Goal: Information Seeking & Learning: Learn about a topic

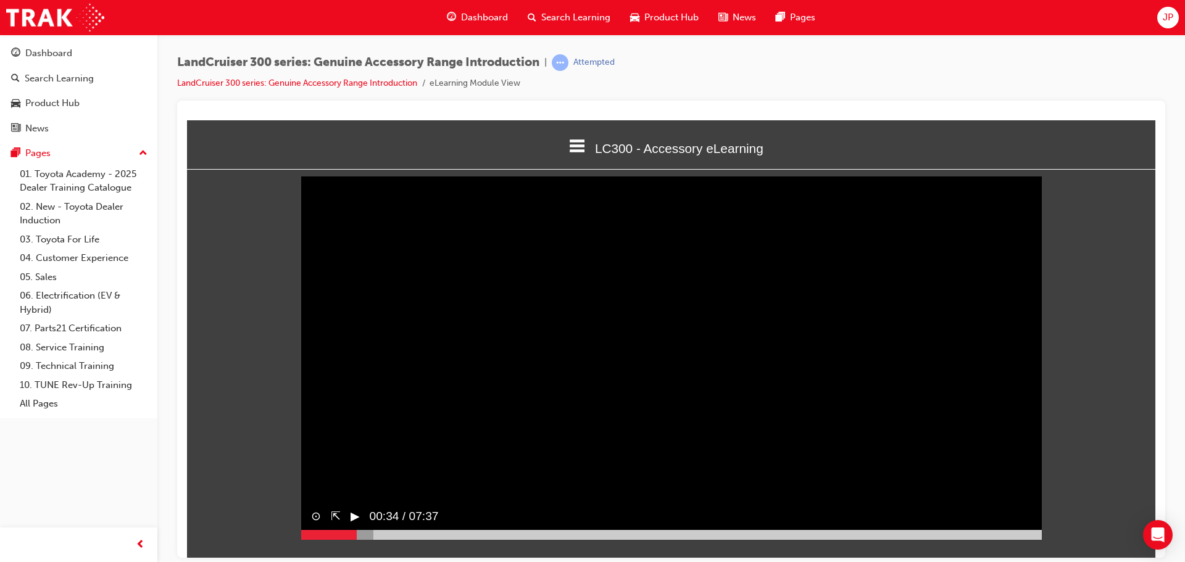
scroll to position [5, 0]
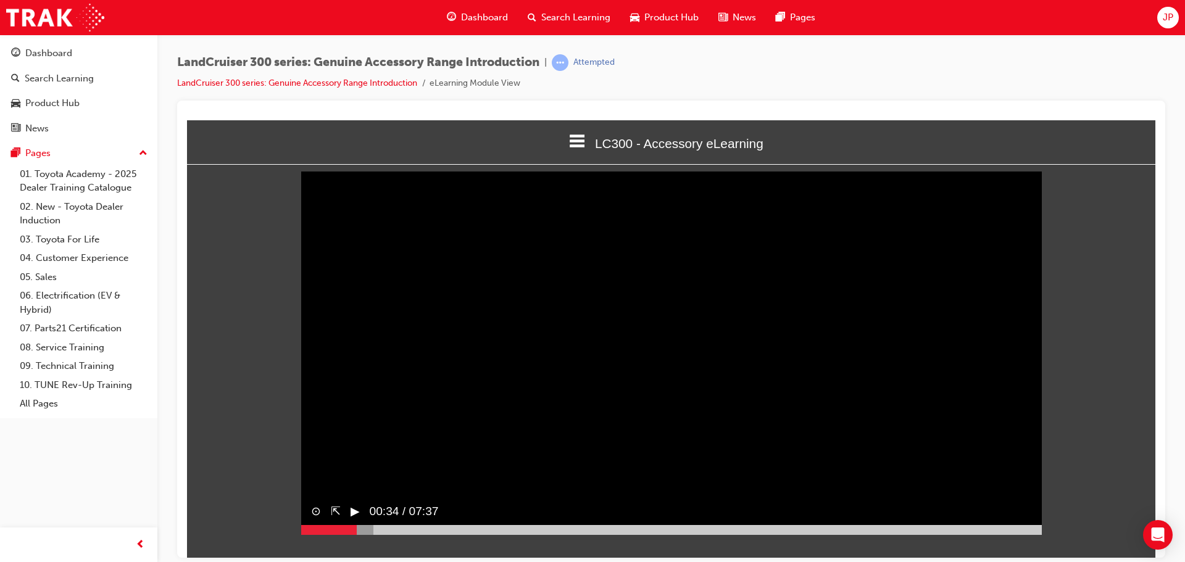
drag, startPoint x: 187, startPoint y: 120, endPoint x: 1098, endPoint y: 228, distance: 917.3
click at [1098, 228] on div "Sorry, your browser does not support embedded videos. Download Instead ⊙ ⇱ ▶︎ 0…" at bounding box center [671, 350] width 968 height 350
click at [742, 324] on video "Sorry, your browser does not support embedded videos. Download Instead" at bounding box center [671, 349] width 741 height 370
click at [608, 406] on video "Sorry, your browser does not support embedded videos. Download Instead" at bounding box center [671, 349] width 741 height 370
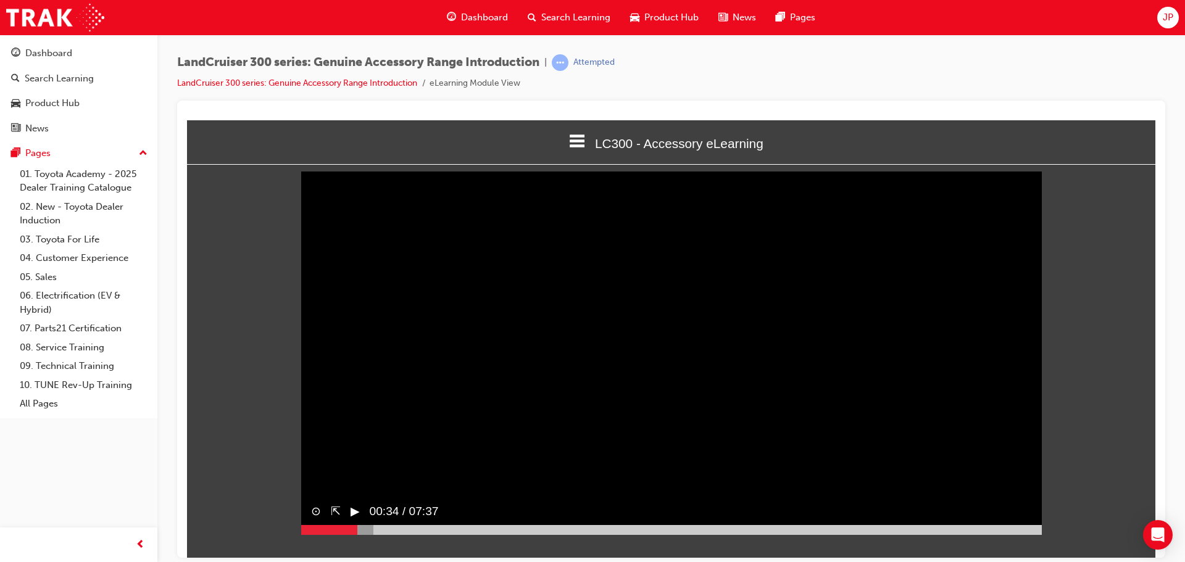
click at [610, 406] on video "Sorry, your browser does not support embedded videos. Download Instead" at bounding box center [671, 349] width 741 height 370
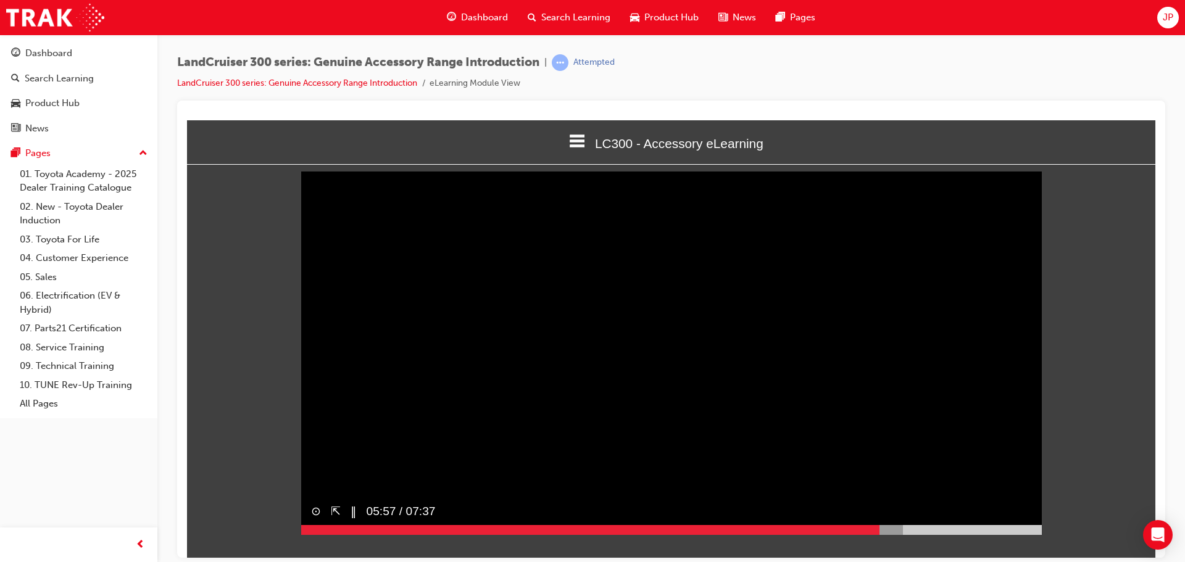
click at [528, 365] on video "Sorry, your browser does not support embedded videos. Download Instead" at bounding box center [671, 349] width 741 height 370
click at [522, 353] on video "Sorry, your browser does not support embedded videos. Download Instead" at bounding box center [671, 349] width 741 height 370
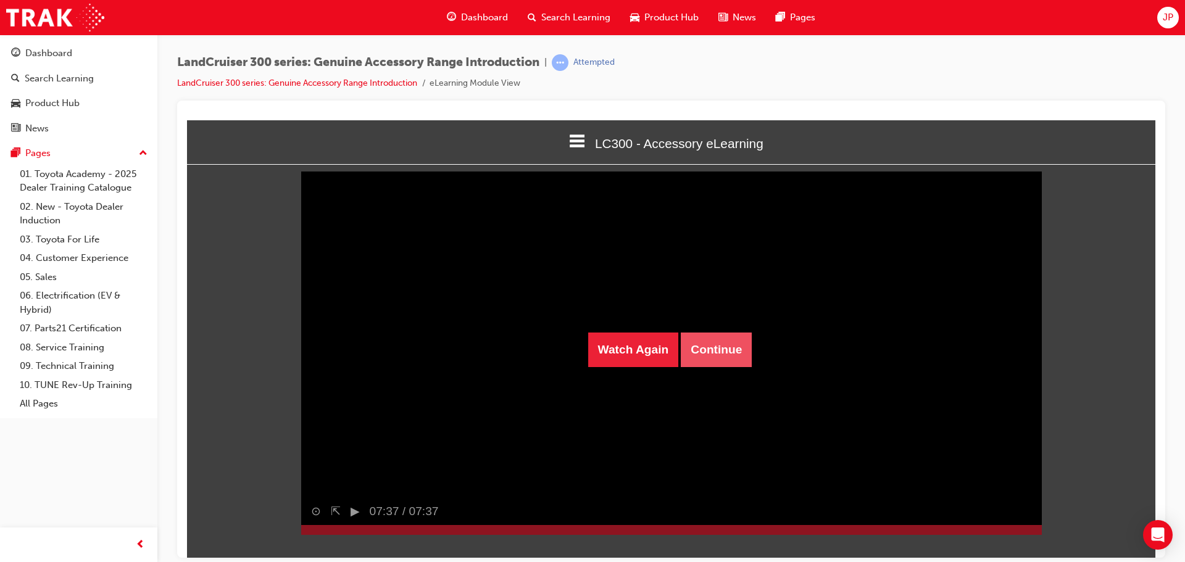
click at [713, 343] on button "Continue" at bounding box center [716, 349] width 71 height 35
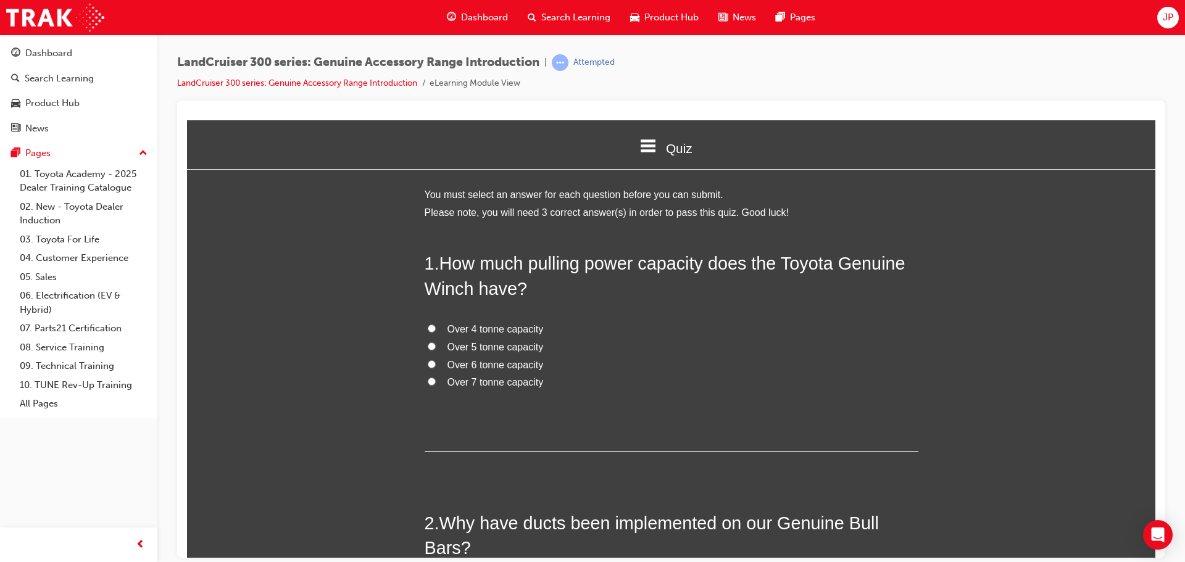
click at [492, 326] on span "Over 4 tonne capacity" at bounding box center [495, 328] width 96 height 10
click at [436, 326] on input "Over 4 tonne capacity" at bounding box center [432, 328] width 8 height 8
radio input "true"
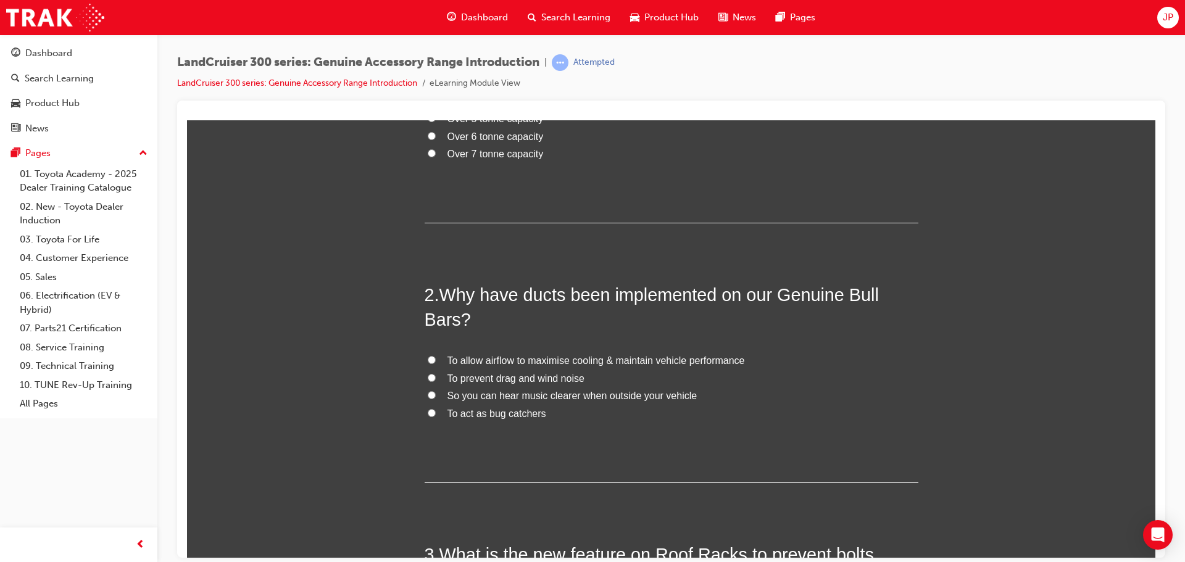
scroll to position [247, 0]
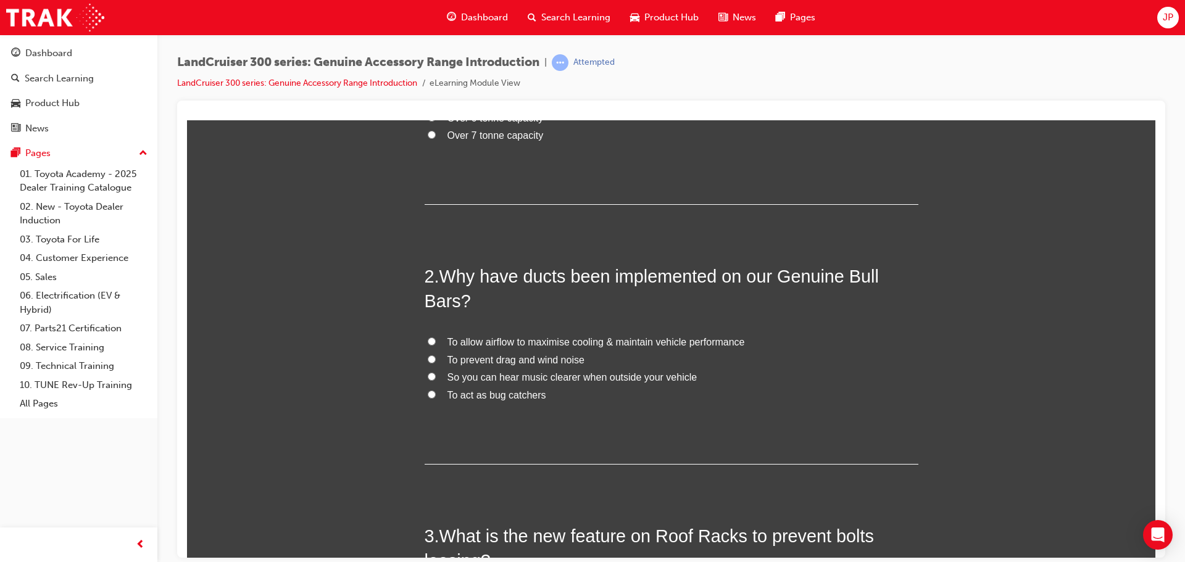
click at [527, 343] on span "To allow airflow to maximise cooling & maintain vehicle performance" at bounding box center [595, 341] width 297 height 10
click at [436, 343] on input "To allow airflow to maximise cooling & maintain vehicle performance" at bounding box center [432, 341] width 8 height 8
radio input "true"
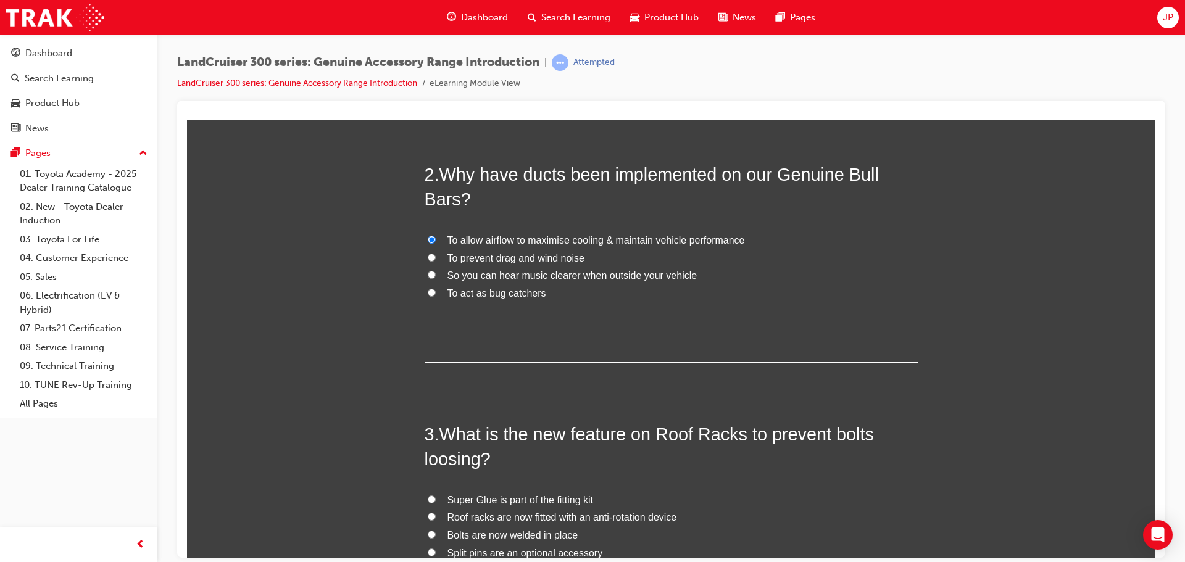
scroll to position [507, 0]
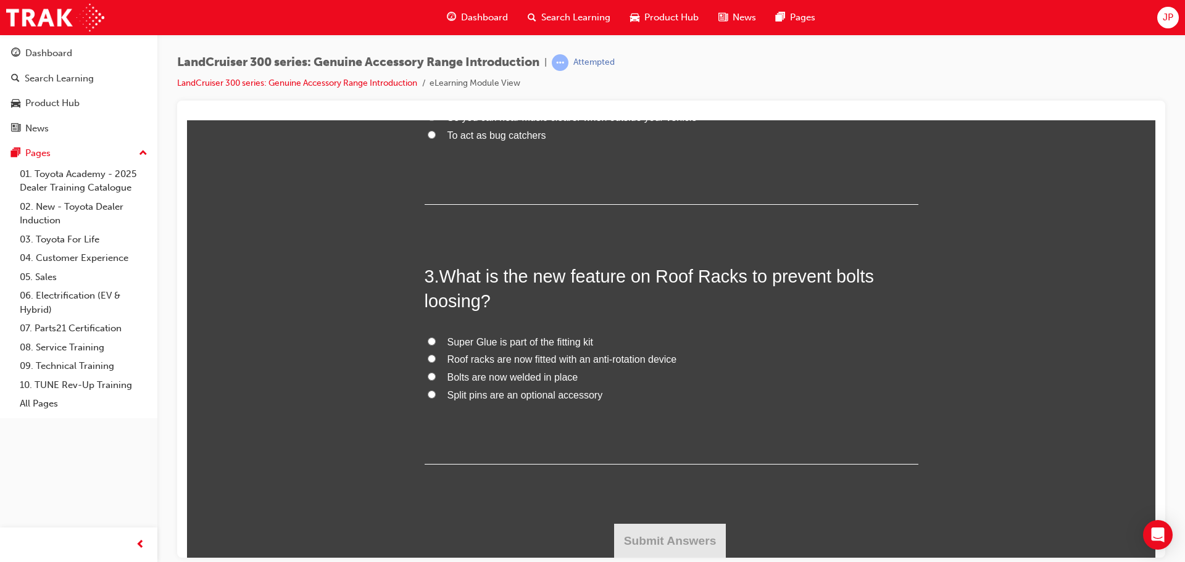
click at [524, 362] on span "Roof racks are now fitted with an anti-rotation device" at bounding box center [562, 359] width 230 height 10
click at [436, 362] on input "Roof racks are now fitted with an anti-rotation device" at bounding box center [432, 358] width 8 height 8
radio input "true"
click at [668, 538] on button "Submit Answers" at bounding box center [670, 540] width 112 height 35
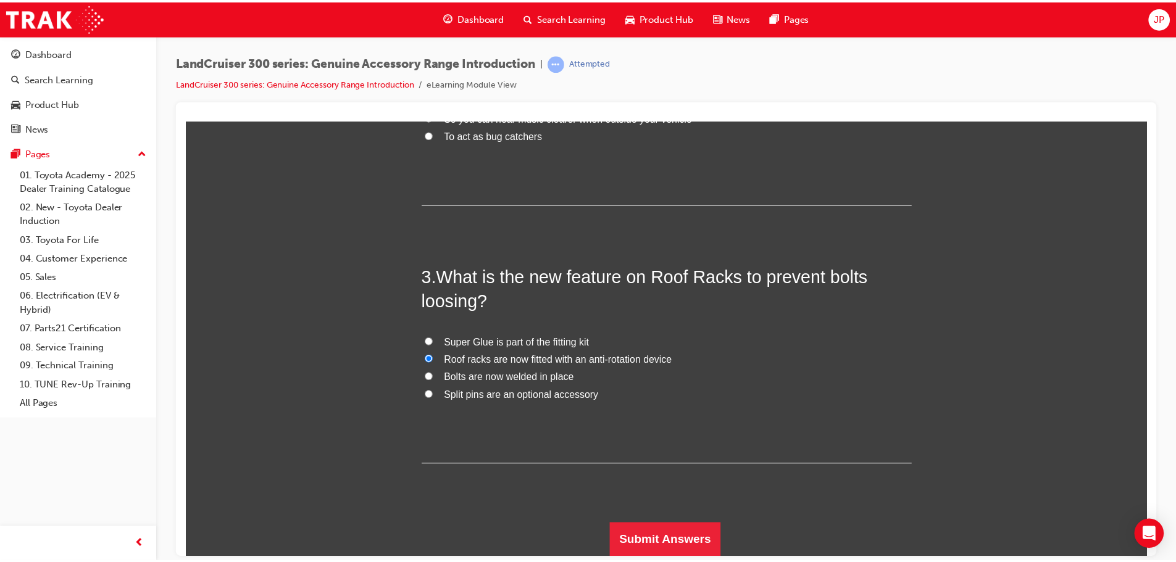
scroll to position [0, 0]
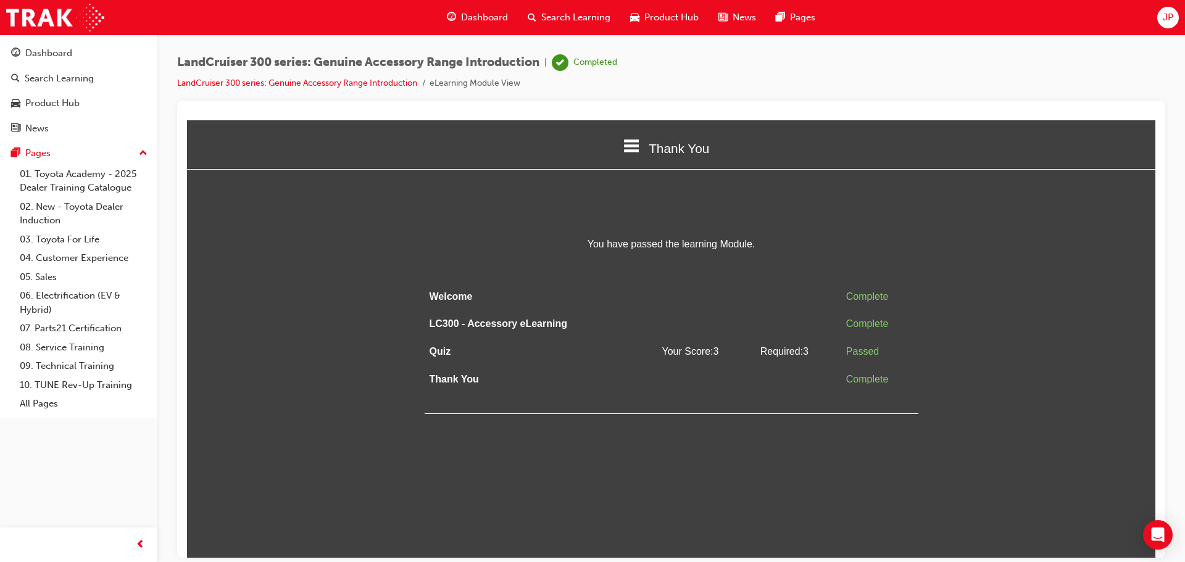
click at [491, 18] on span "Dashboard" at bounding box center [484, 17] width 47 height 14
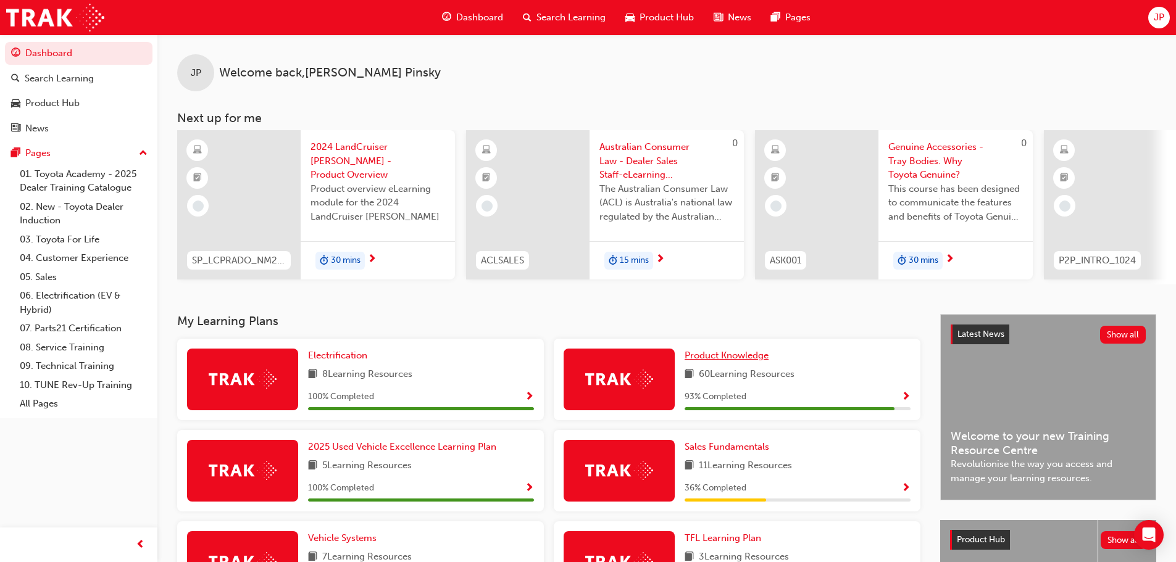
click at [700, 361] on span "Product Knowledge" at bounding box center [726, 355] width 84 height 11
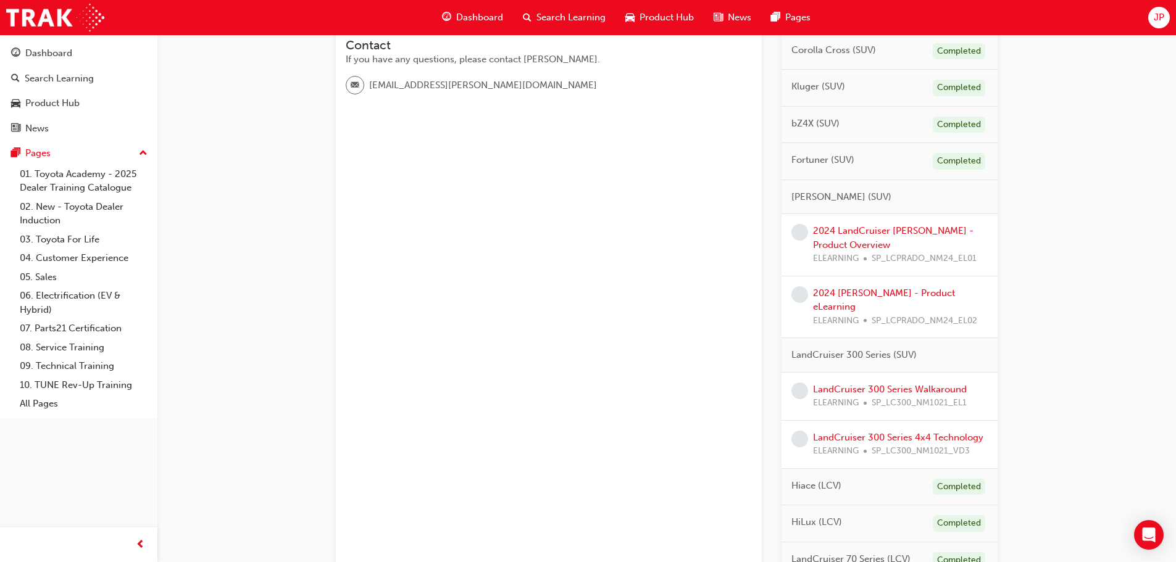
scroll to position [432, 0]
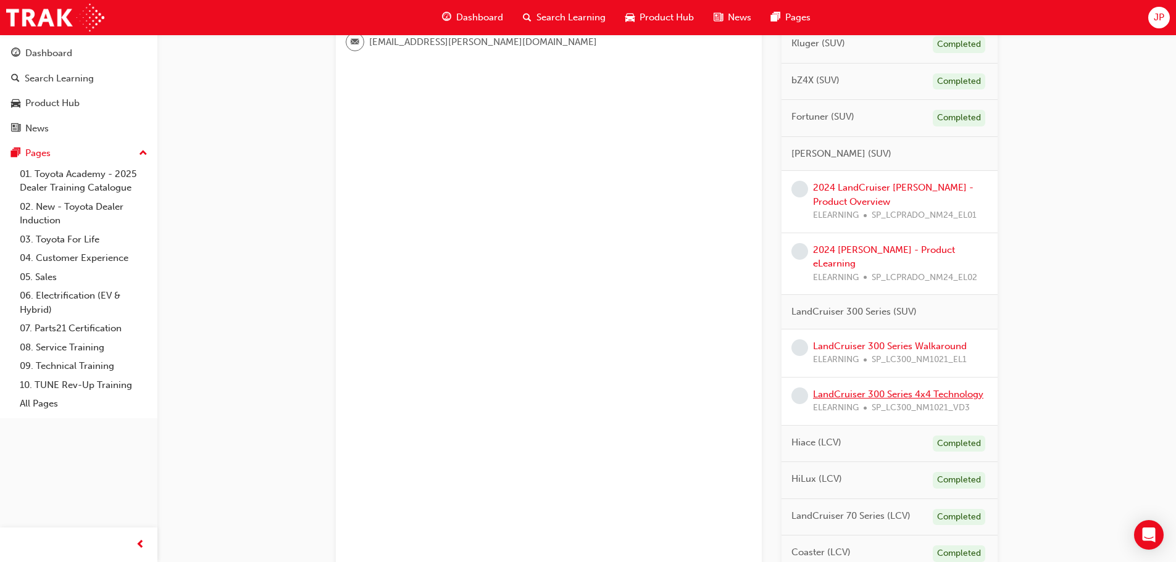
click at [939, 389] on link "LandCruiser 300 Series 4x4 Technology" at bounding box center [898, 394] width 170 height 11
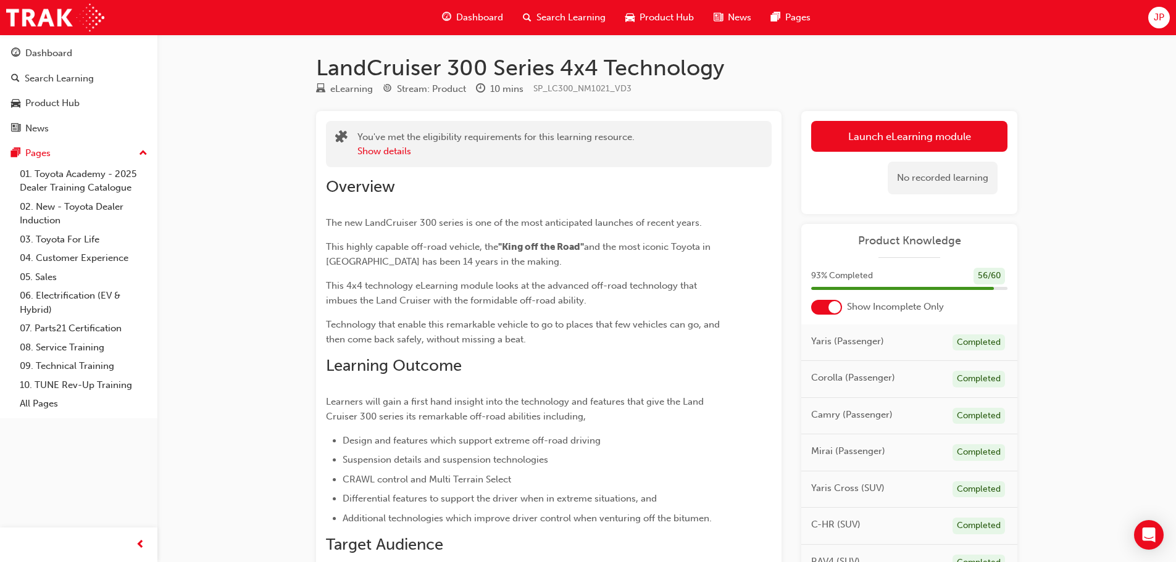
click at [370, 162] on div "You've met the eligibility requirements for this learning resource. Show details" at bounding box center [549, 144] width 446 height 46
click at [372, 157] on button "Show details" at bounding box center [384, 151] width 54 height 14
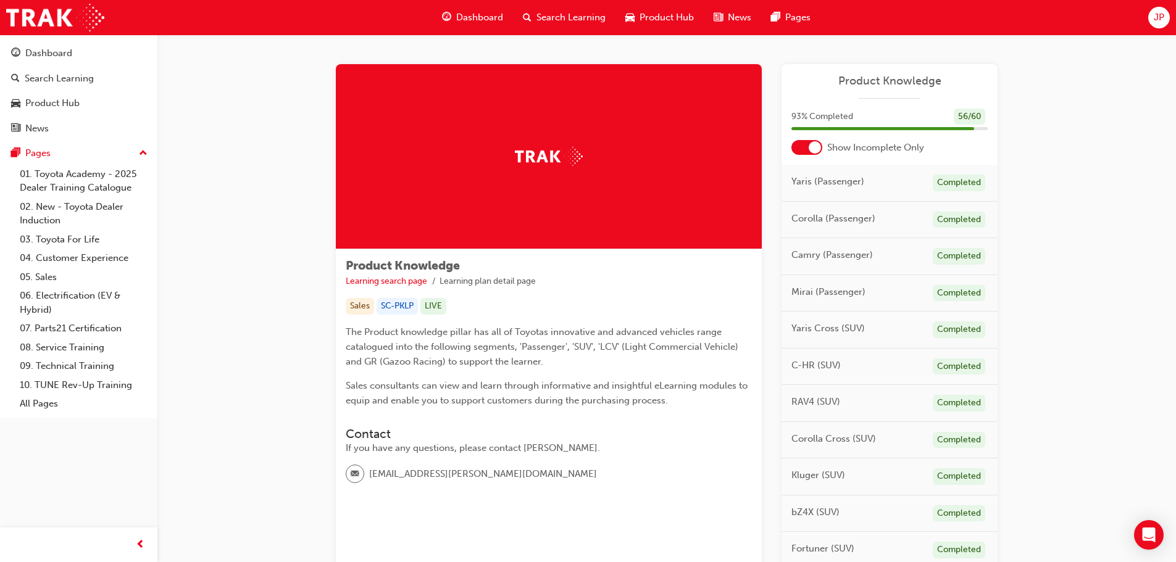
click at [467, 9] on div "Dashboard" at bounding box center [472, 17] width 81 height 25
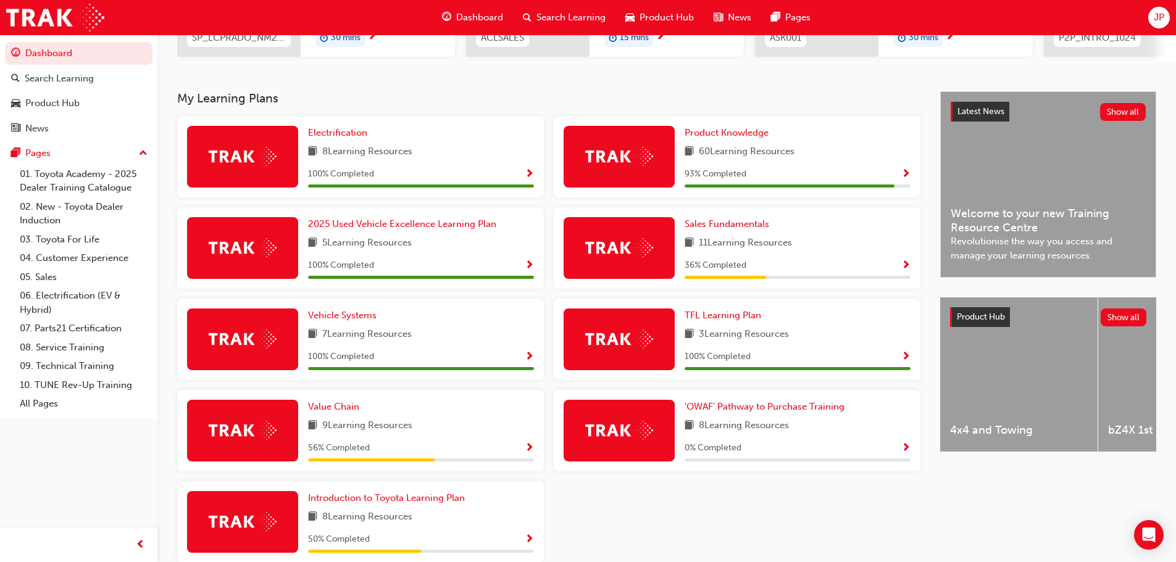
scroll to position [289, 0]
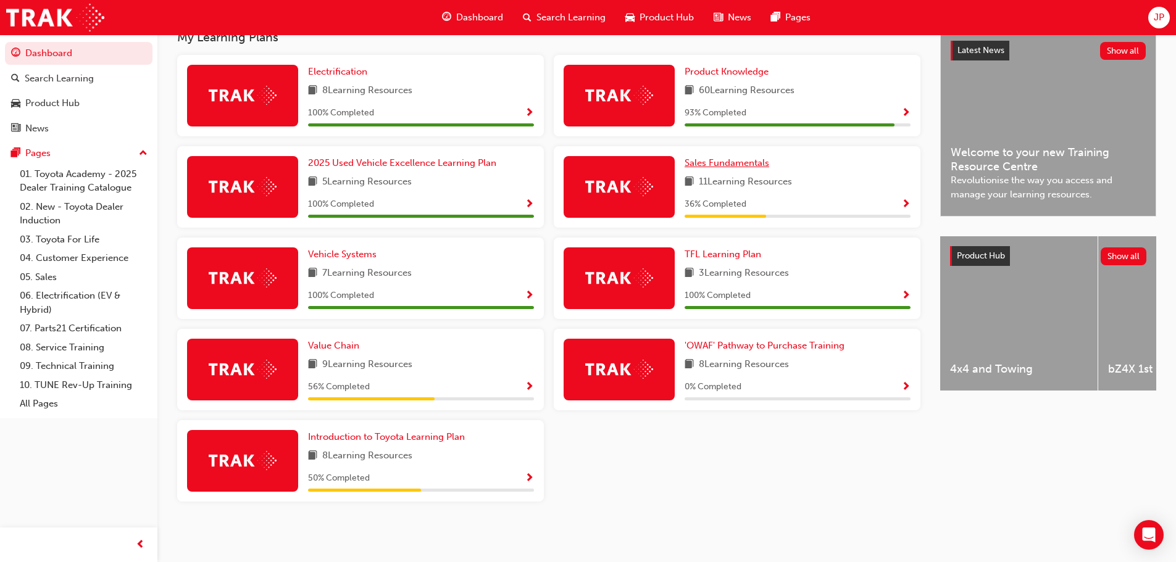
click at [736, 160] on span "Sales Fundamentals" at bounding box center [726, 162] width 85 height 11
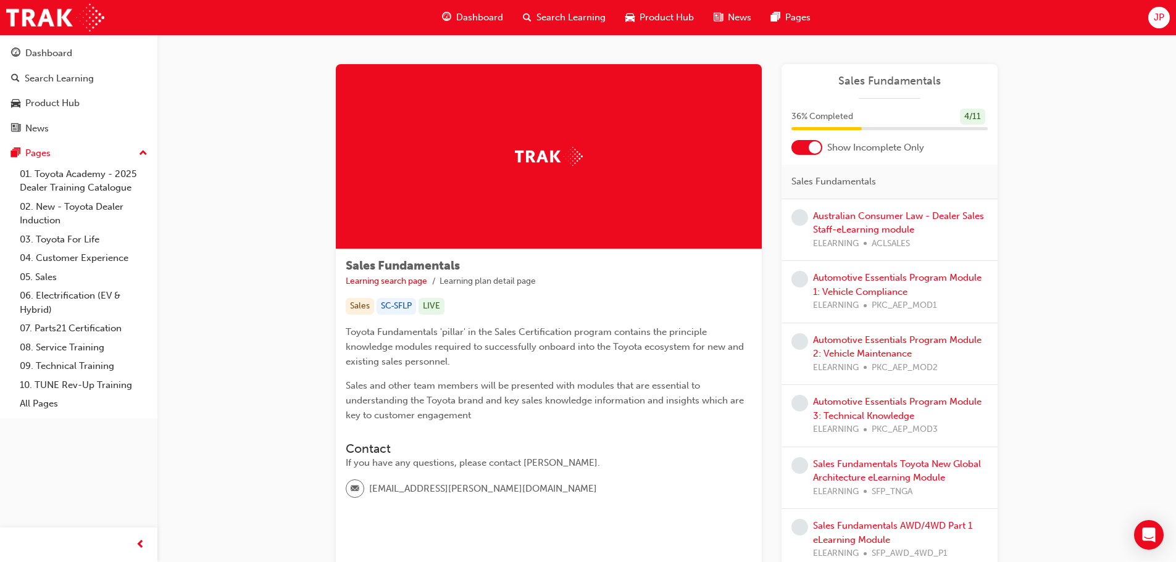
click at [816, 147] on div at bounding box center [814, 147] width 12 height 12
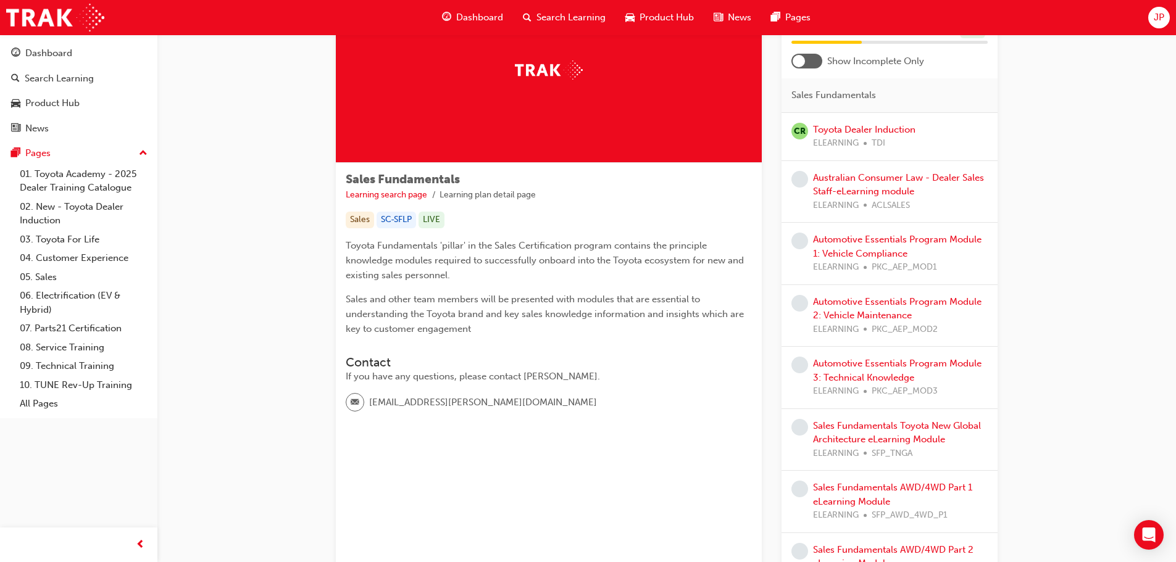
scroll to position [123, 0]
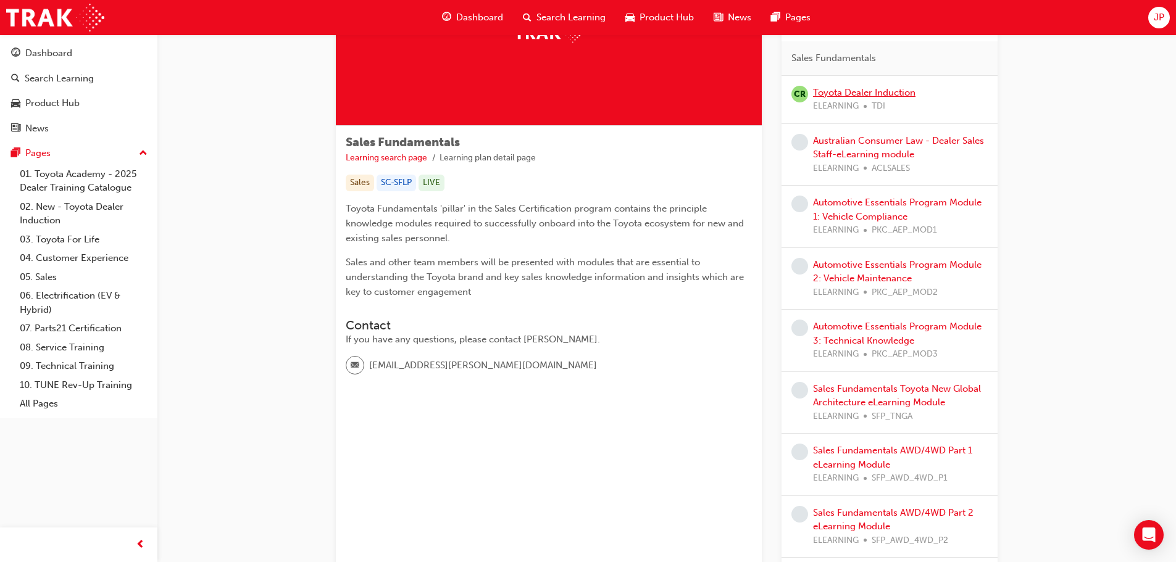
click at [884, 93] on link "Toyota Dealer Induction" at bounding box center [864, 92] width 102 height 11
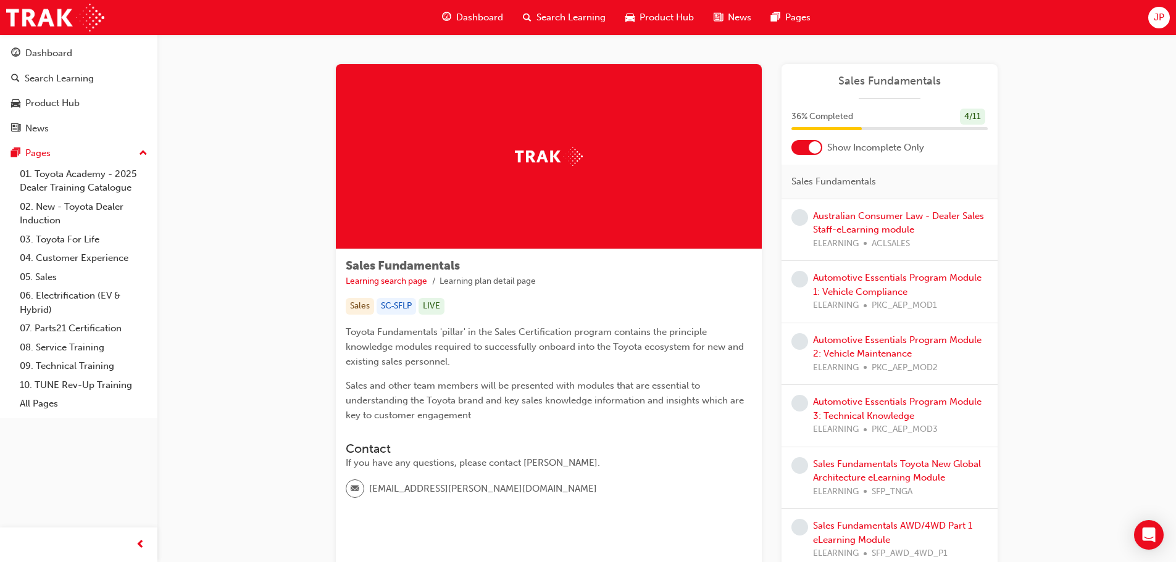
click at [810, 152] on div at bounding box center [814, 147] width 12 height 12
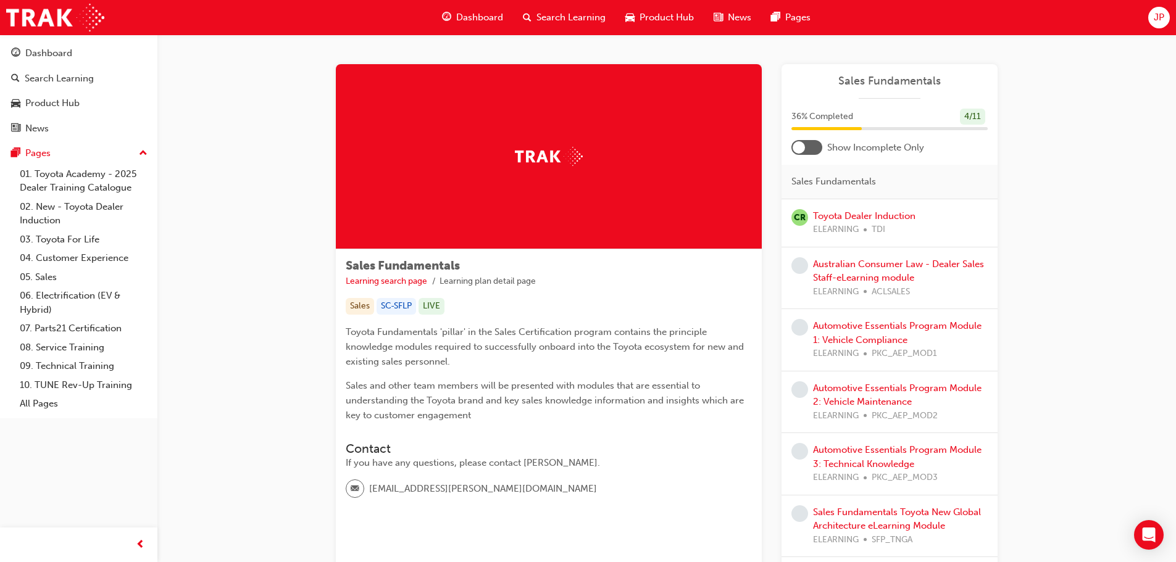
click at [803, 144] on div at bounding box center [798, 147] width 12 height 12
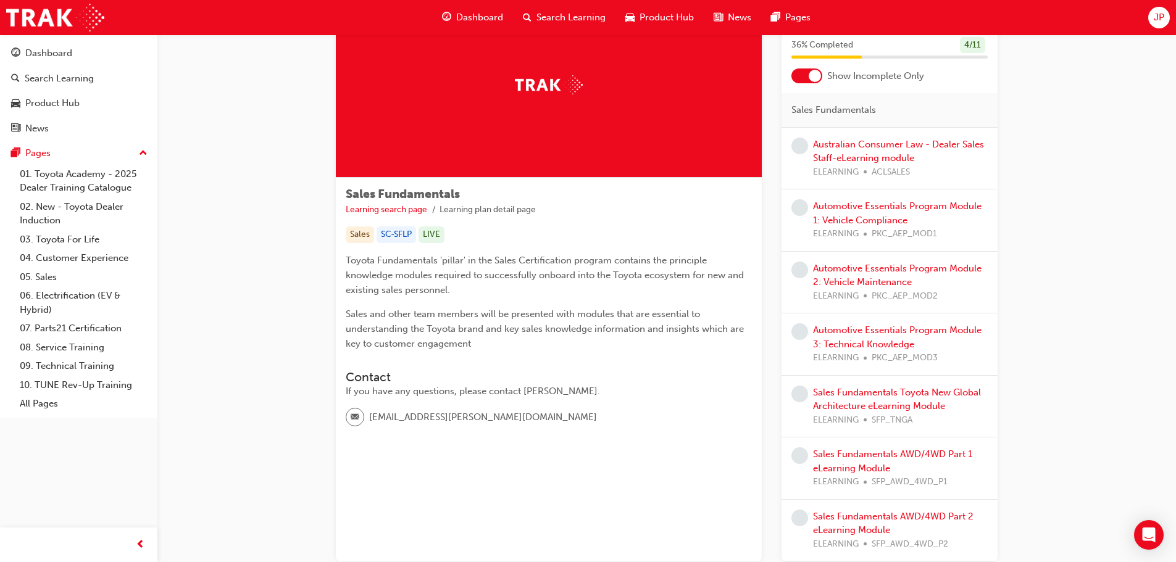
scroll to position [161, 0]
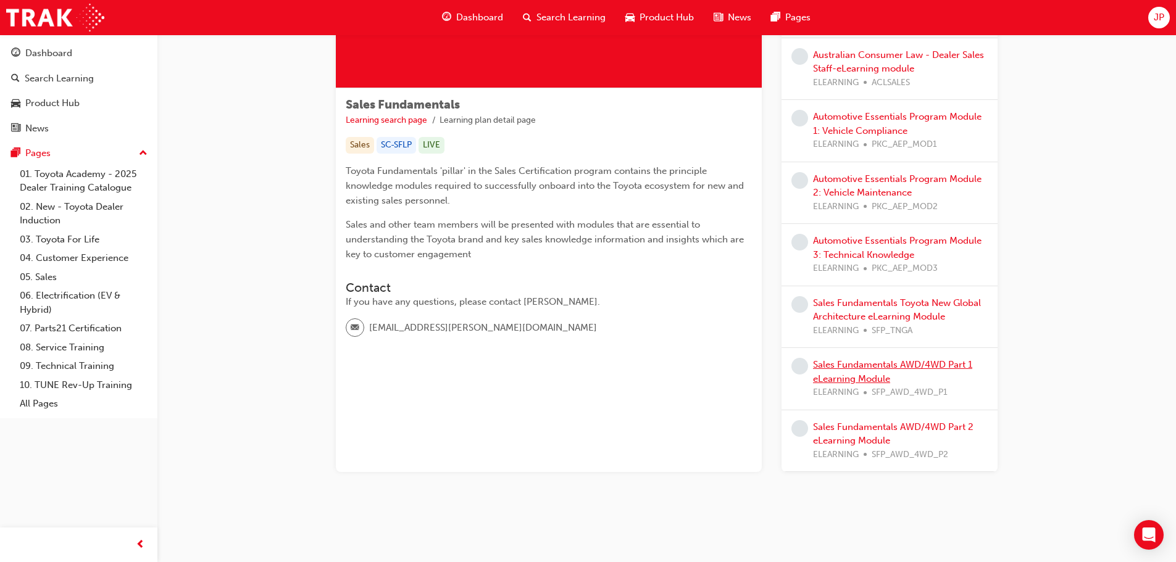
click at [892, 361] on link "Sales Fundamentals AWD/4WD Part 1 eLearning Module" at bounding box center [892, 371] width 159 height 25
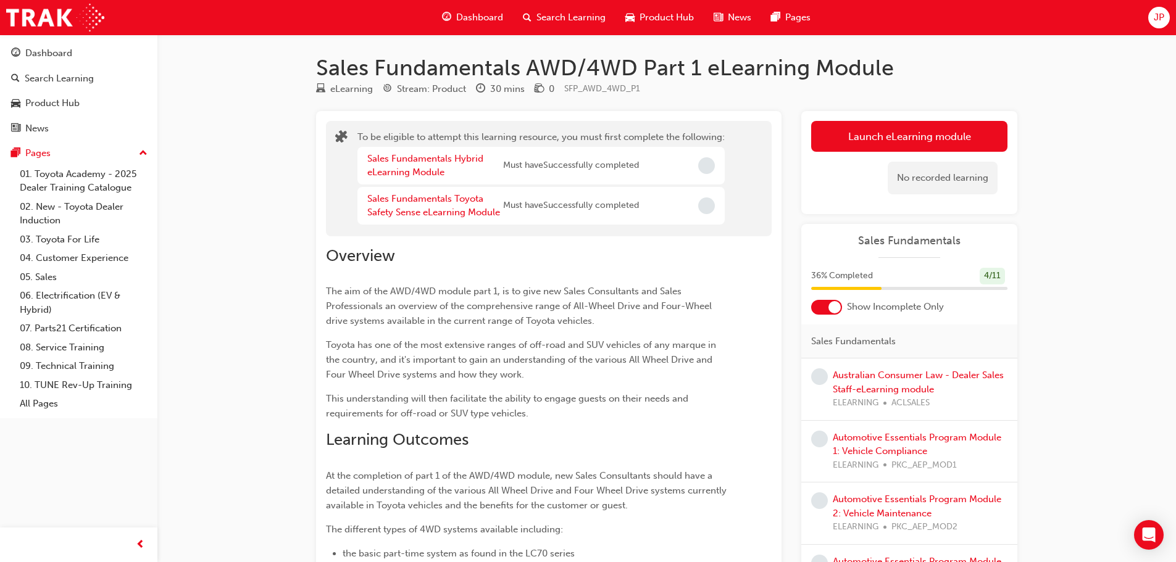
drag, startPoint x: 658, startPoint y: 323, endPoint x: 660, endPoint y: 315, distance: 7.6
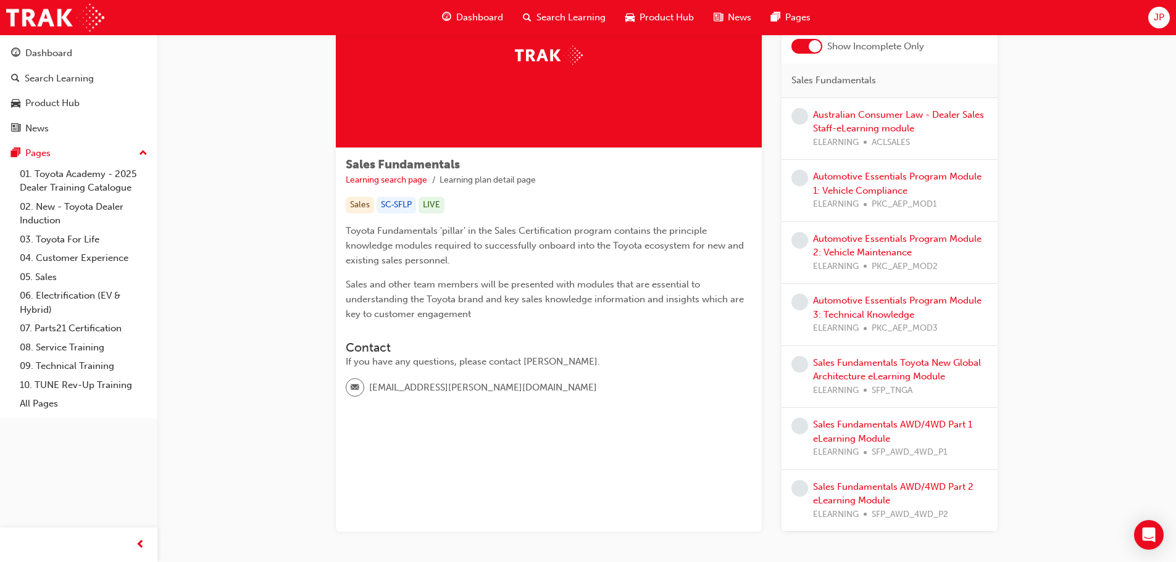
scroll to position [123, 0]
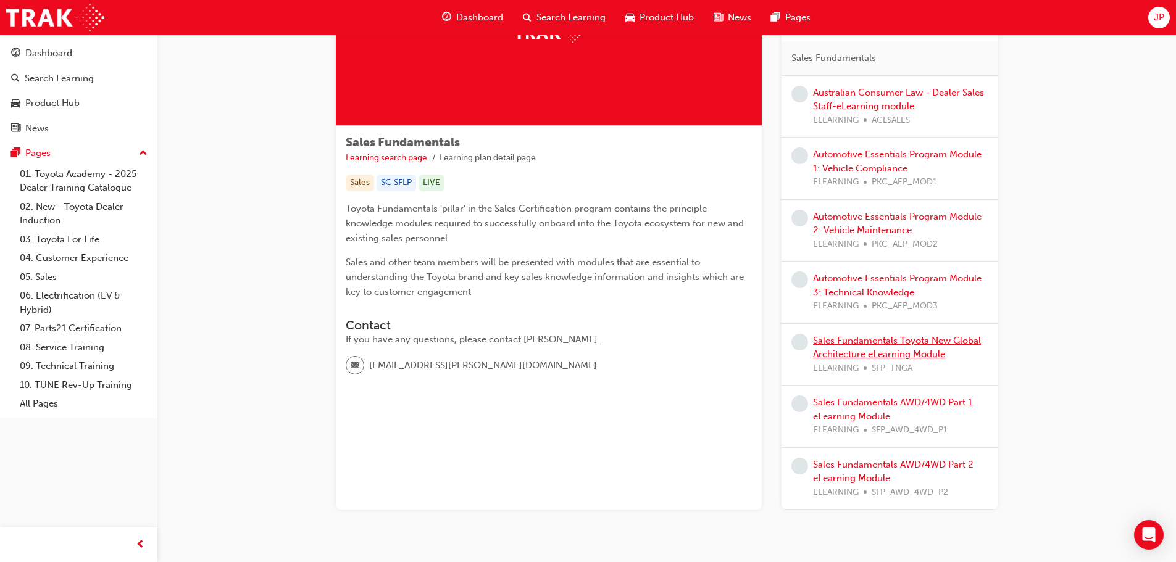
click at [906, 351] on link "Sales Fundamentals Toyota New Global Architecture eLearning Module" at bounding box center [897, 347] width 168 height 25
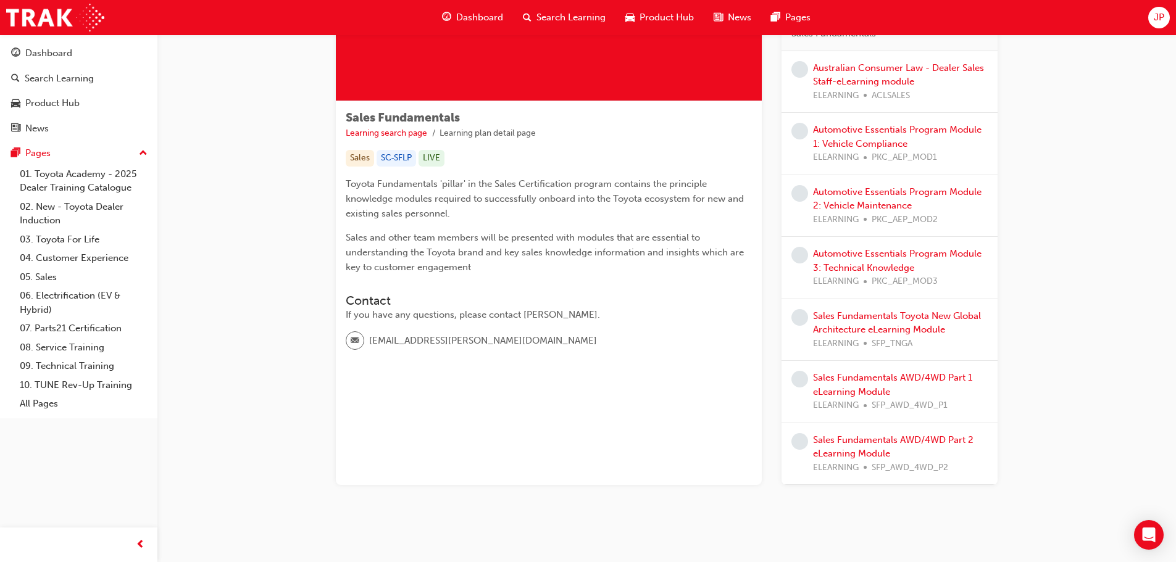
scroll to position [161, 0]
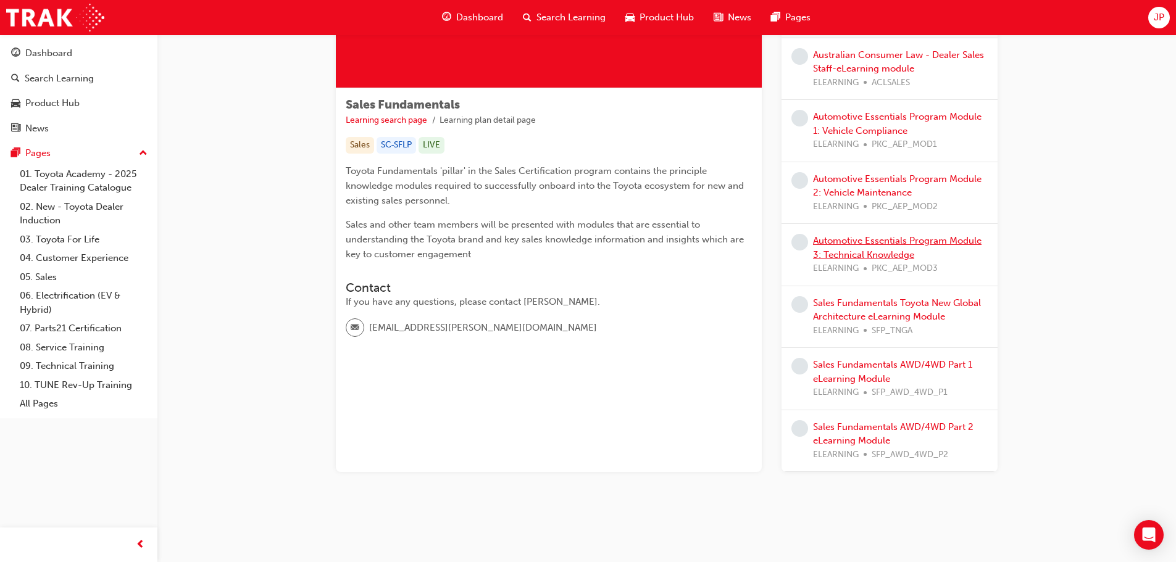
click at [894, 252] on link "Automotive Essentials Program Module 3: Technical Knowledge" at bounding box center [897, 247] width 168 height 25
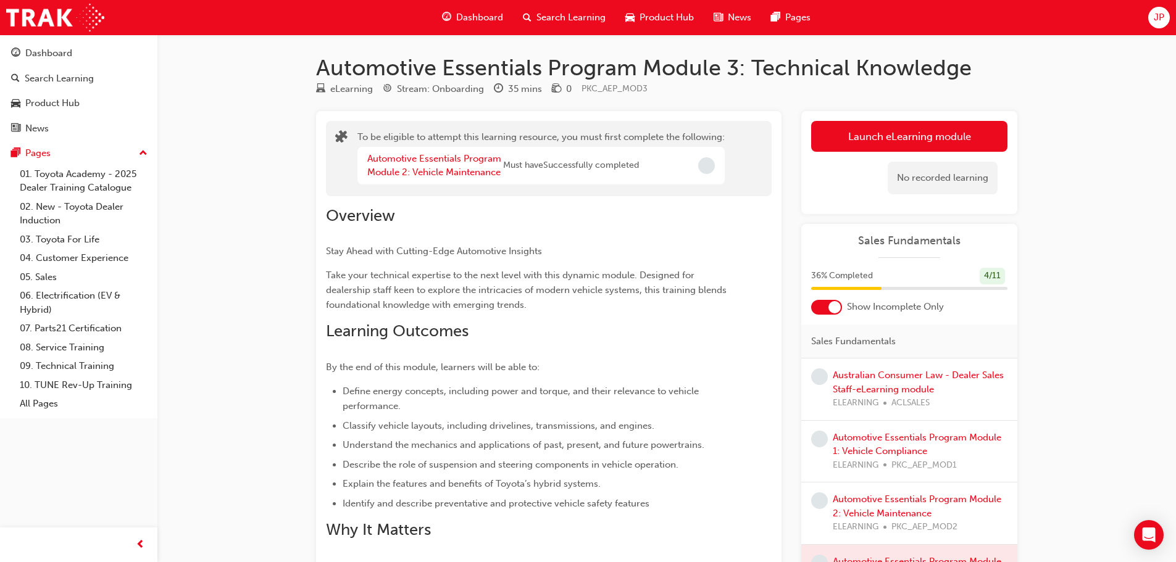
click at [467, 178] on div "Automotive Essentials Program Module 2: Vehicle Maintenance" at bounding box center [435, 166] width 136 height 28
click at [468, 171] on link "Automotive Essentials Program Module 2: Vehicle Maintenance" at bounding box center [434, 165] width 134 height 25
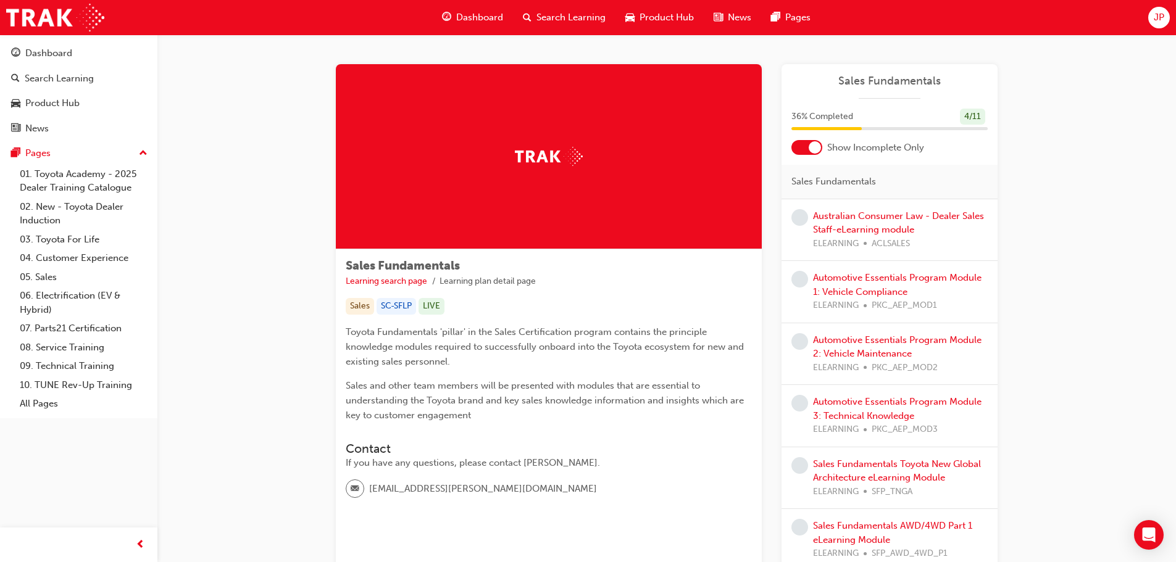
scroll to position [123, 0]
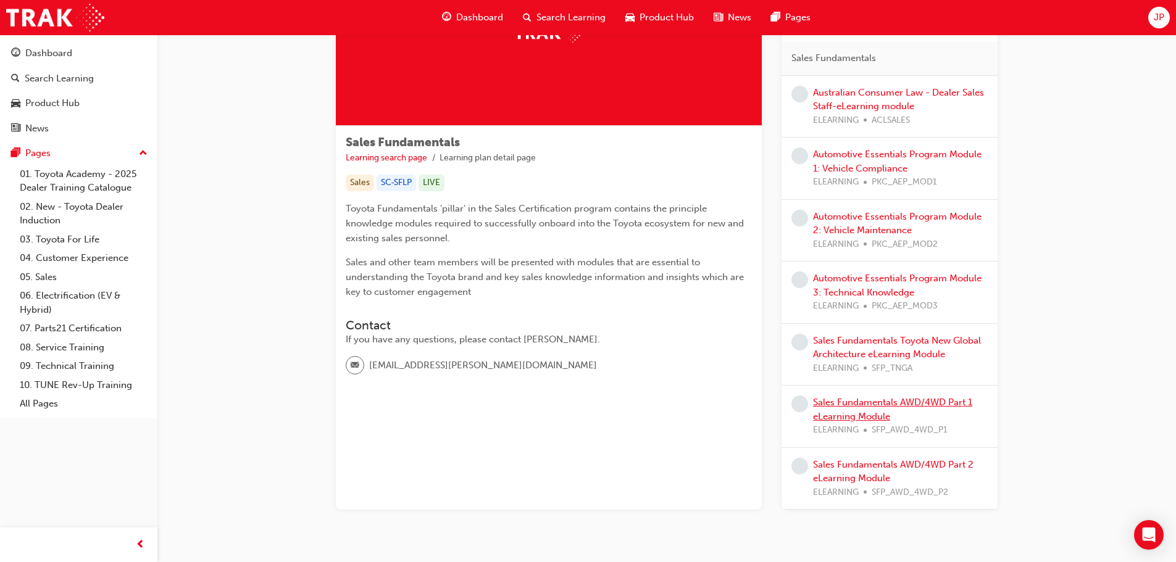
click at [882, 402] on link "Sales Fundamentals AWD/4WD Part 1 eLearning Module" at bounding box center [892, 409] width 159 height 25
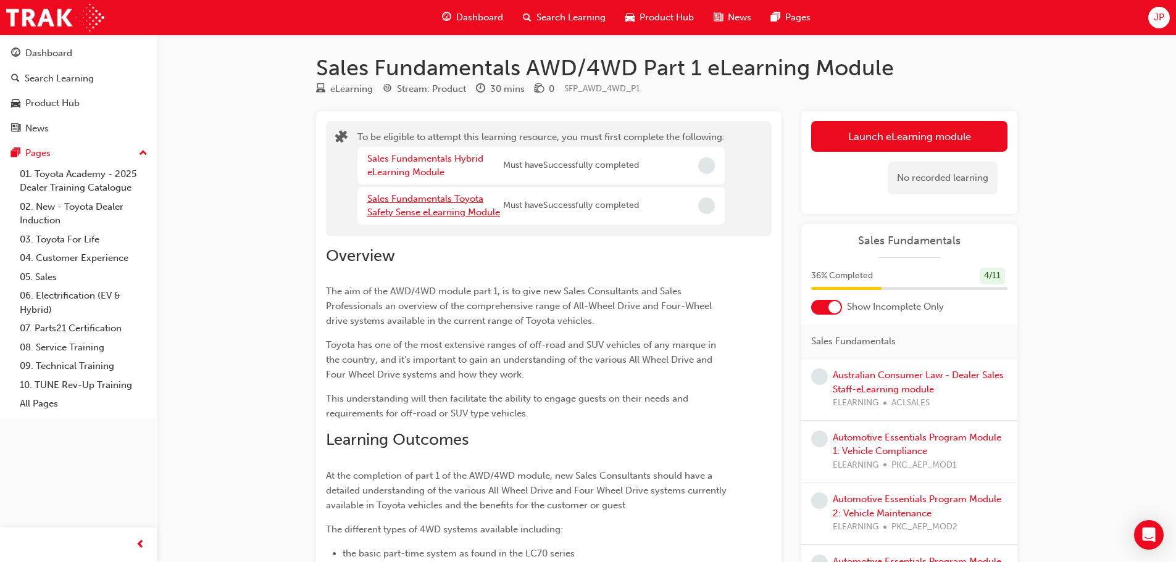
click at [431, 198] on link "Sales Fundamentals Toyota Safety Sense eLearning Module" at bounding box center [433, 205] width 133 height 25
click at [430, 159] on link "Sales Fundamentals Hybrid eLearning Module" at bounding box center [425, 165] width 116 height 25
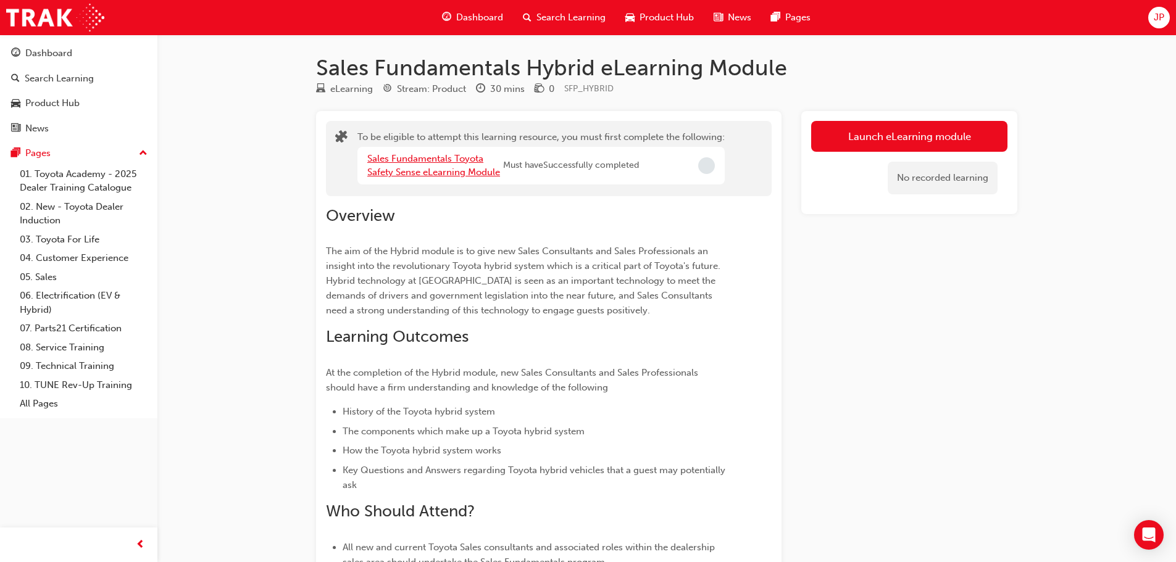
click at [458, 177] on link "Sales Fundamentals Toyota Safety Sense eLearning Module" at bounding box center [433, 165] width 133 height 25
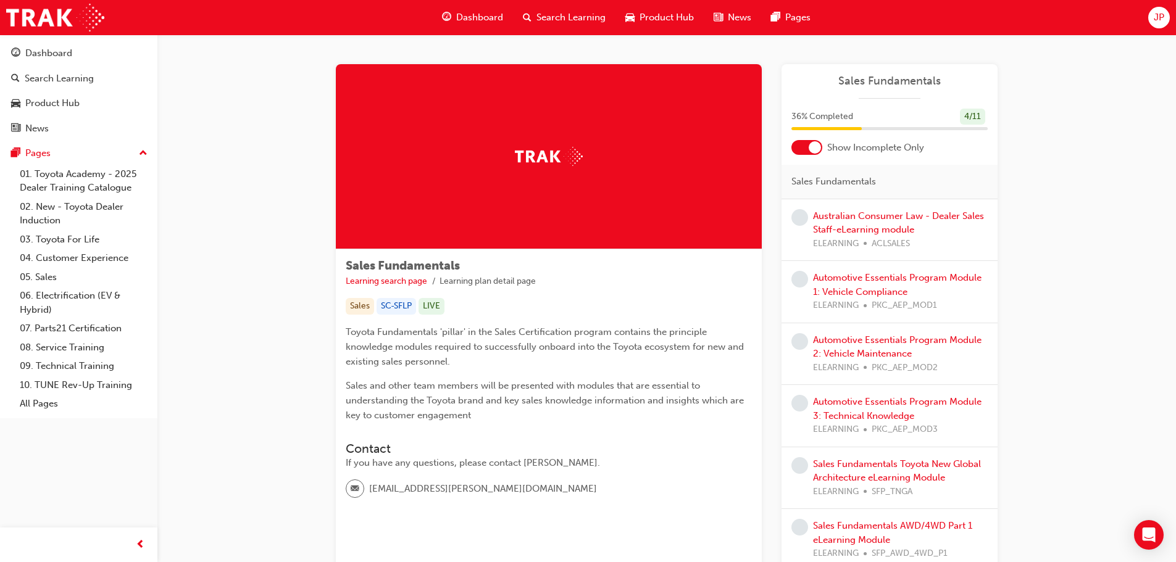
click at [498, 20] on span "Dashboard" at bounding box center [479, 17] width 47 height 14
